Goal: Check status

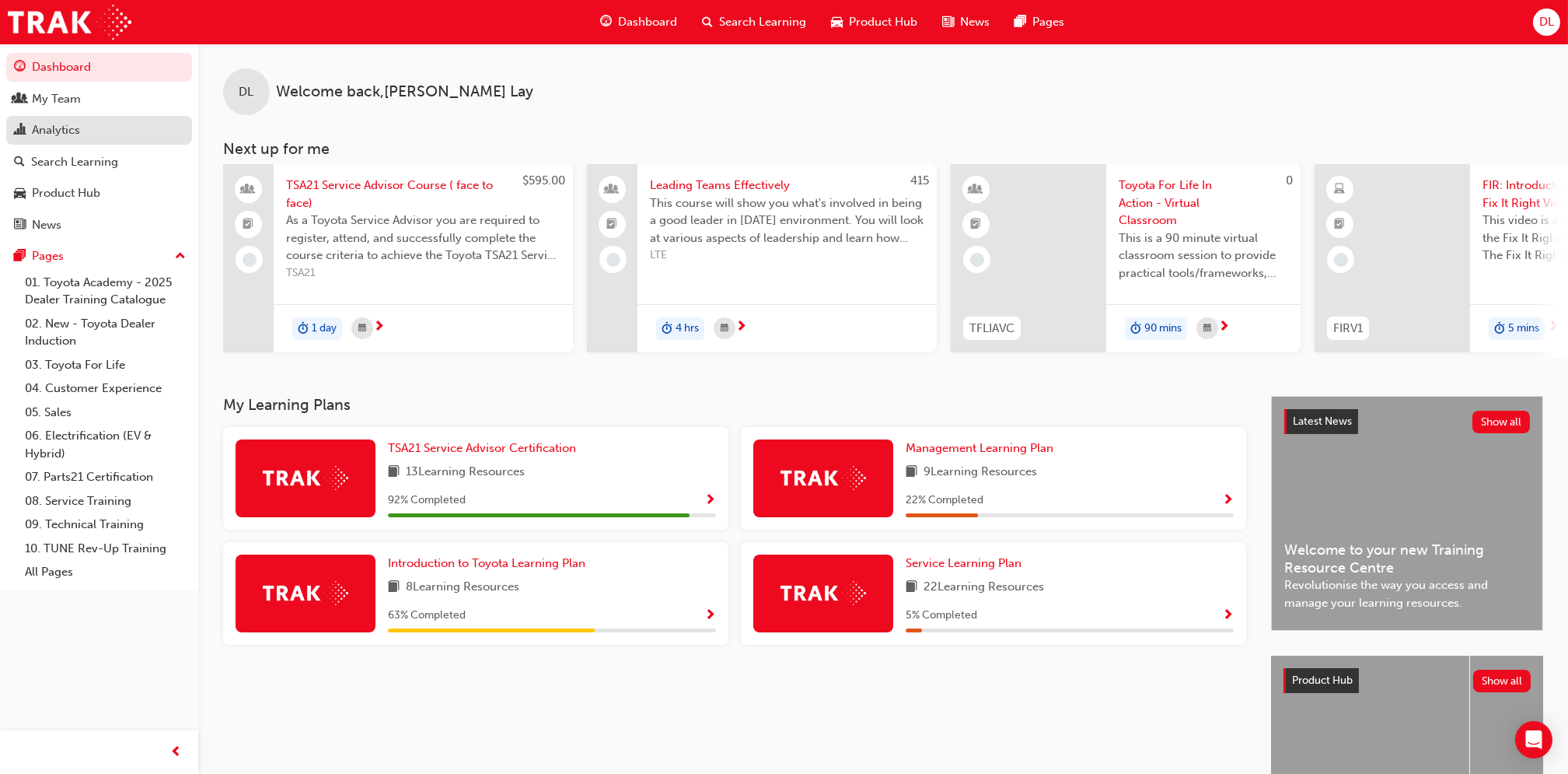
click at [87, 120] on div "Analytics" at bounding box center [99, 130] width 171 height 20
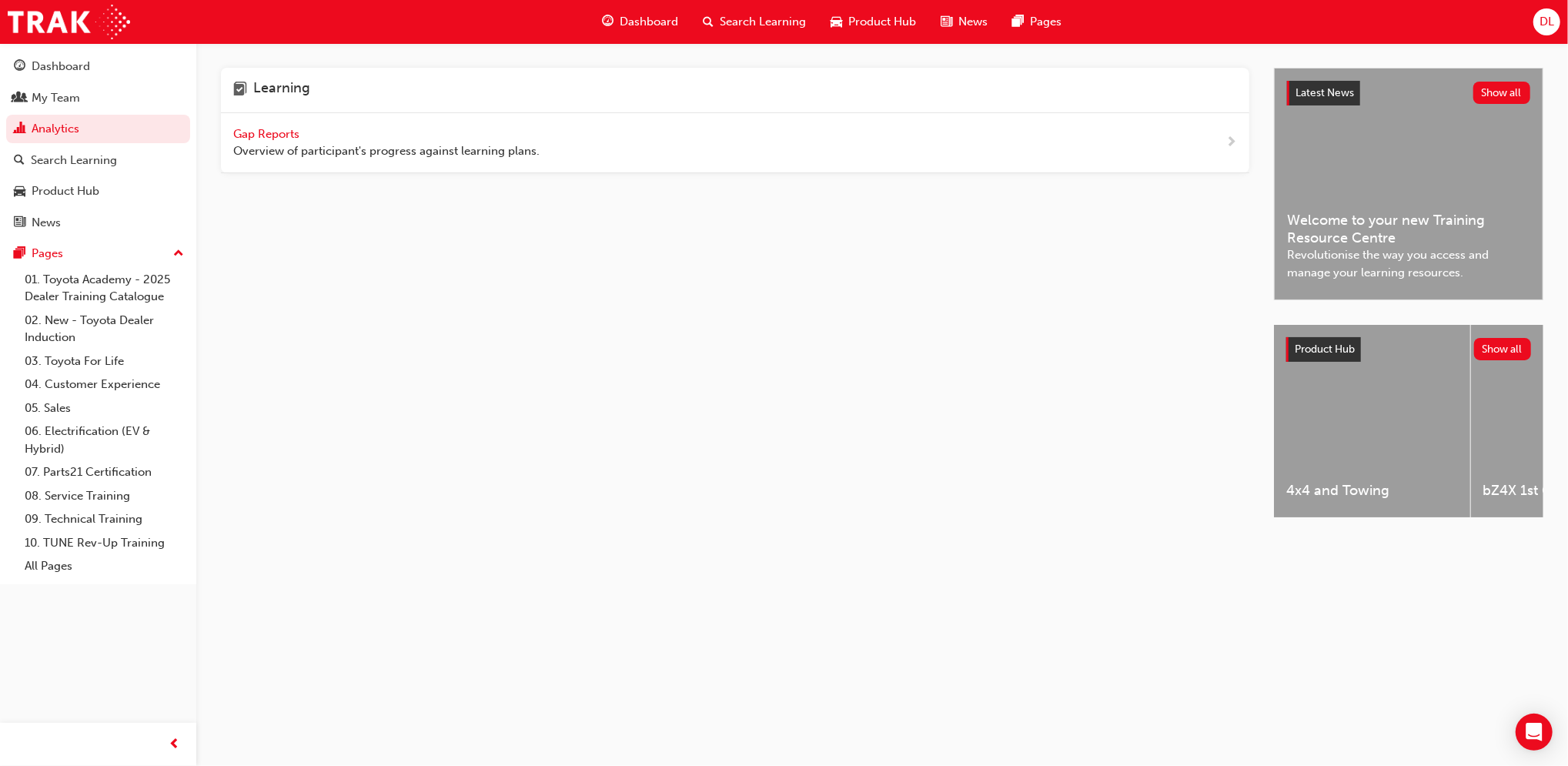
click at [266, 138] on span "Gap Reports" at bounding box center [268, 134] width 69 height 14
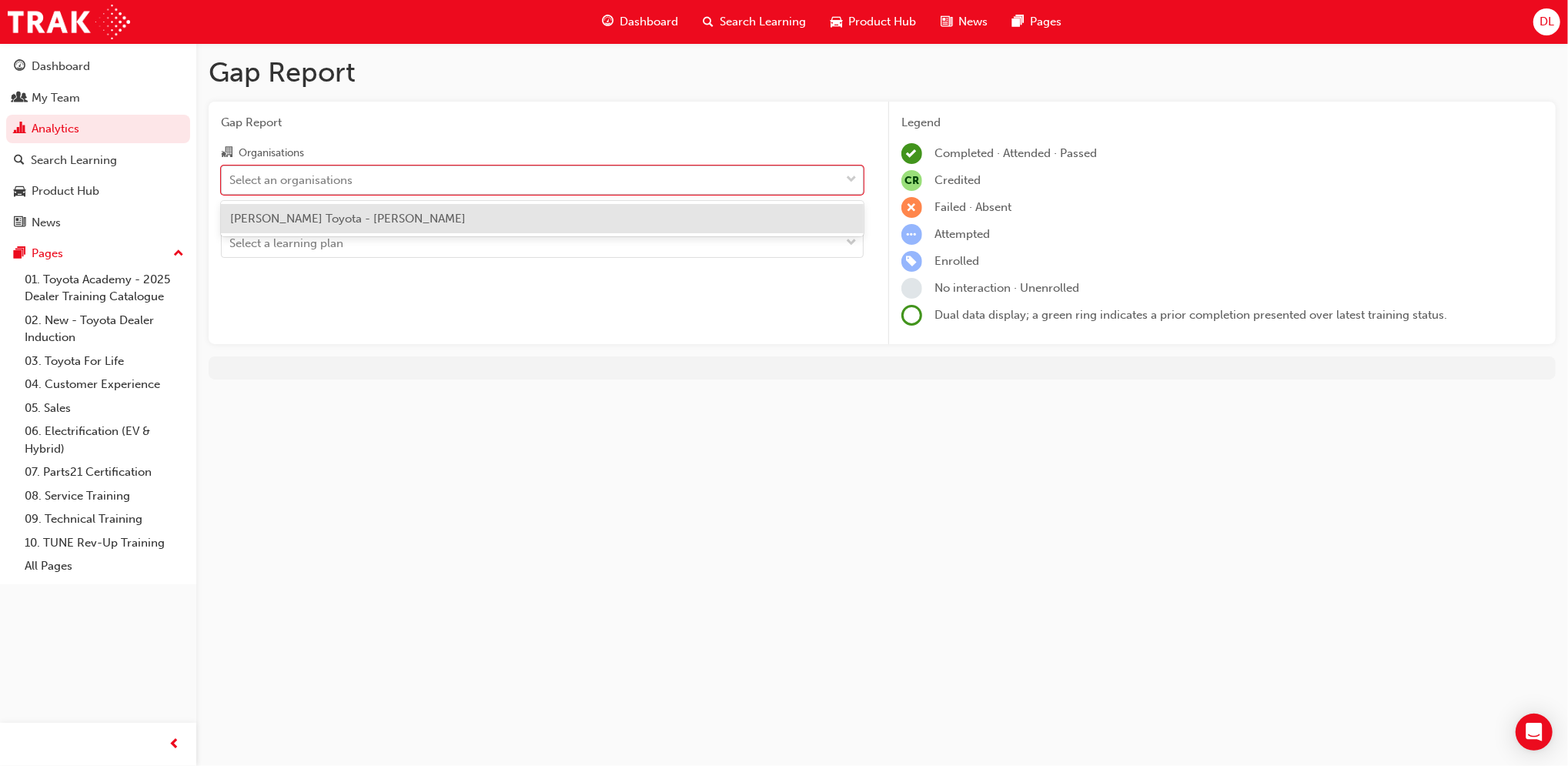
click at [806, 182] on div "Select an organisations" at bounding box center [531, 179] width 618 height 27
click at [231, 182] on input "Organisations option [PERSON_NAME] Toyota - [PERSON_NAME] focused, 1 of 1. 1 re…" at bounding box center [230, 179] width 2 height 13
click at [747, 218] on div "[PERSON_NAME] Toyota - [PERSON_NAME]" at bounding box center [543, 219] width 643 height 30
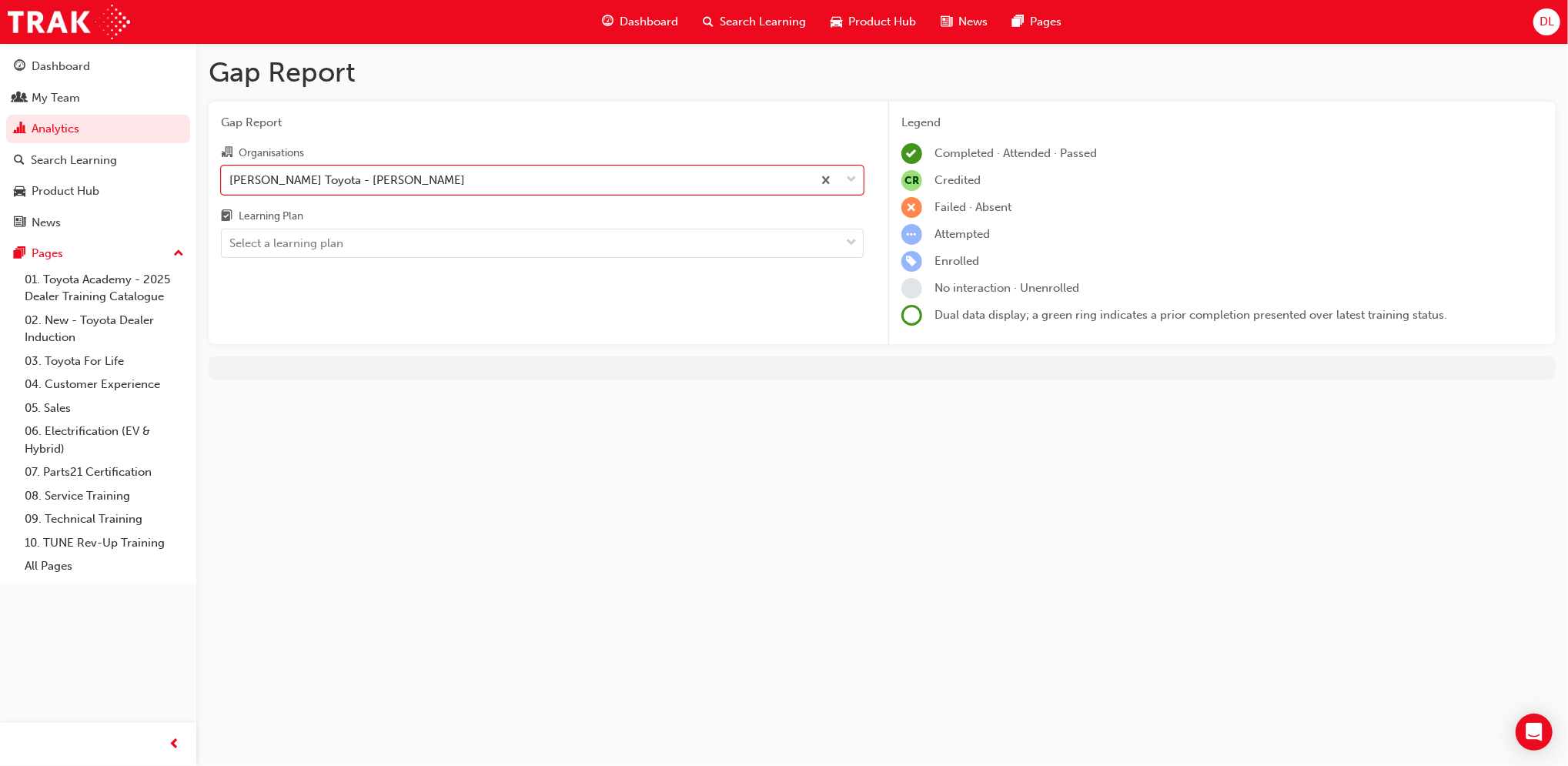
click at [783, 258] on div "Gap Report Organisations option [PERSON_NAME] Toyota - [PERSON_NAME], selected.…" at bounding box center [543, 224] width 667 height 243
click at [766, 244] on div "Select a learning plan" at bounding box center [531, 243] width 618 height 27
click at [231, 244] on input "Learning Plan Select a learning plan" at bounding box center [230, 243] width 2 height 13
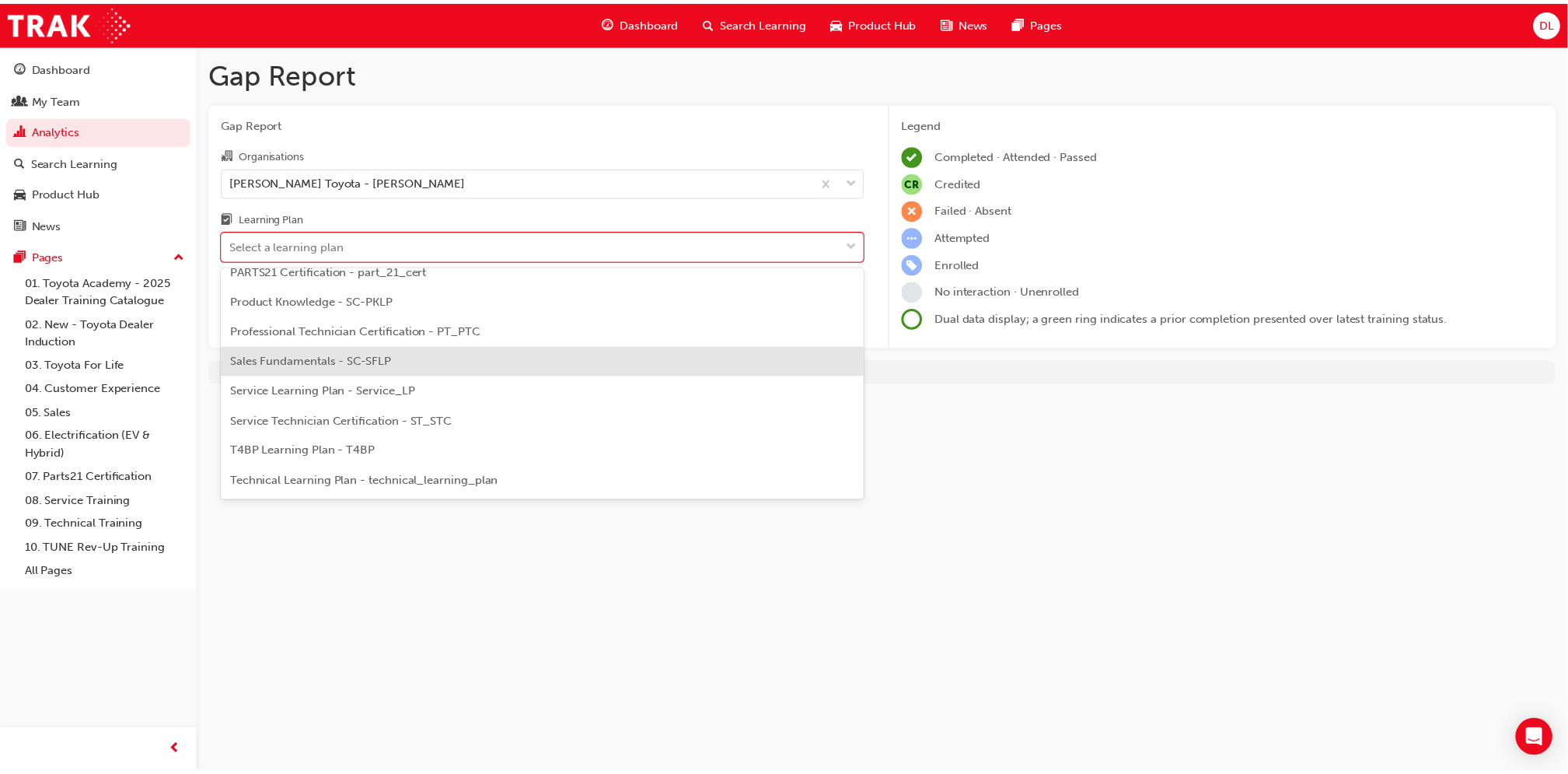
scroll to position [492, 0]
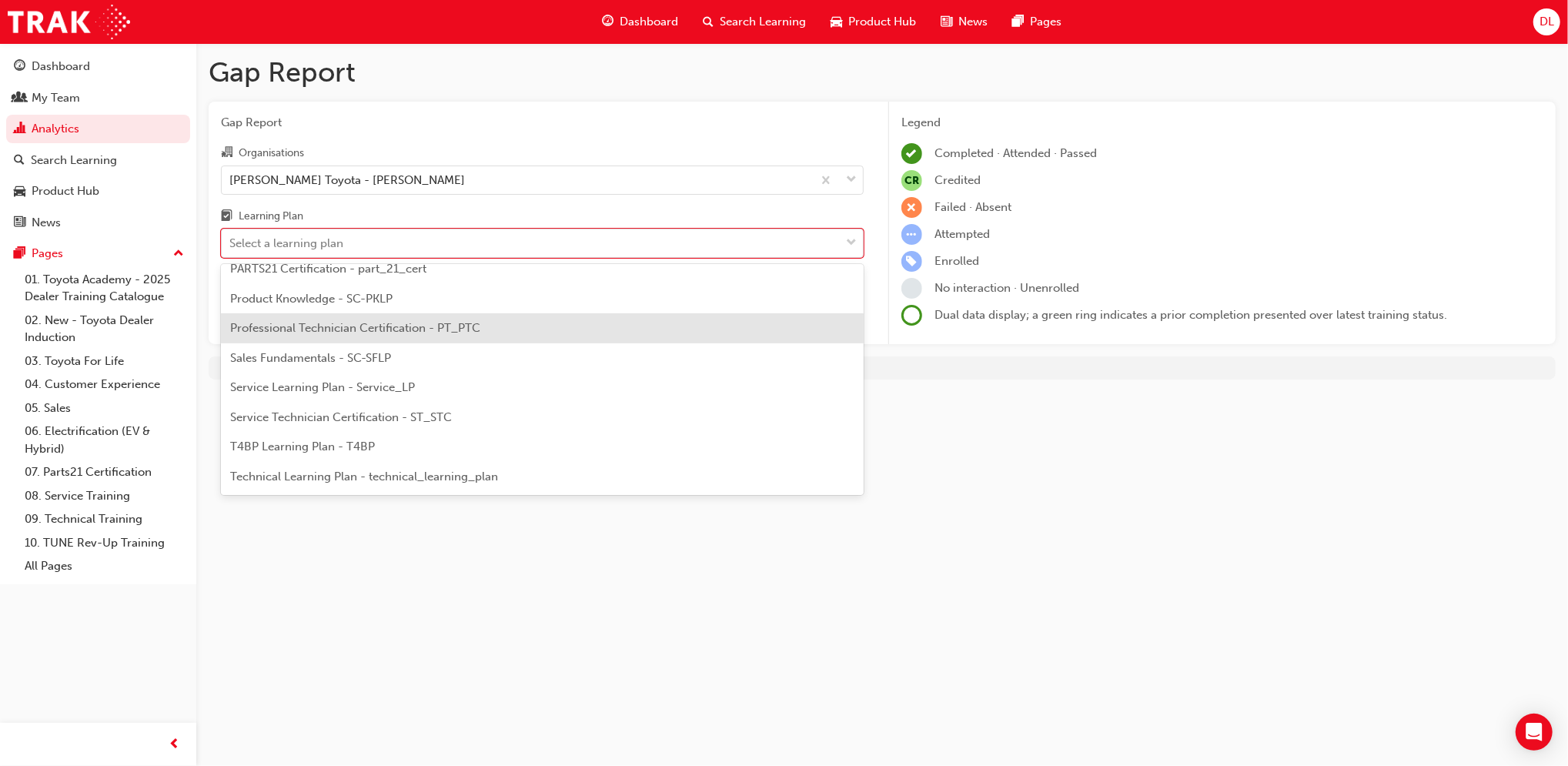
click at [506, 339] on div "Professional Technician Certification - PT_PTC" at bounding box center [543, 328] width 643 height 30
